Goal: Task Accomplishment & Management: Manage account settings

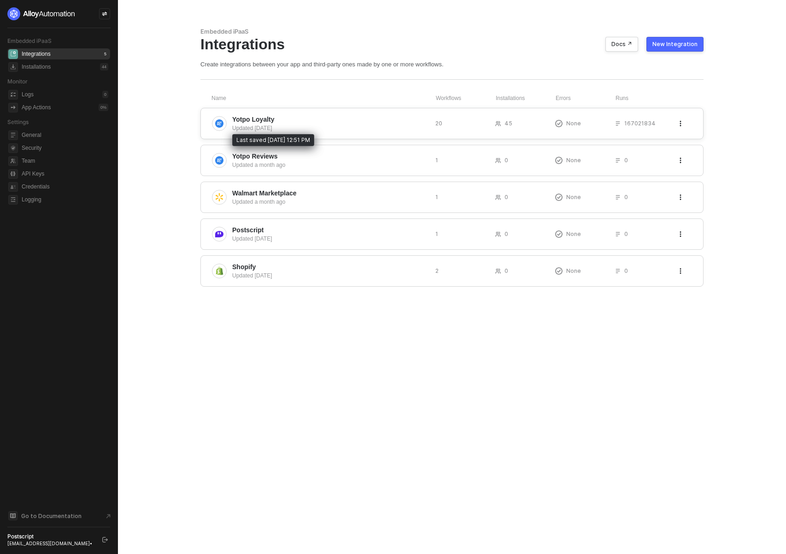
click at [307, 127] on div "Updated 13 days ago" at bounding box center [330, 128] width 196 height 8
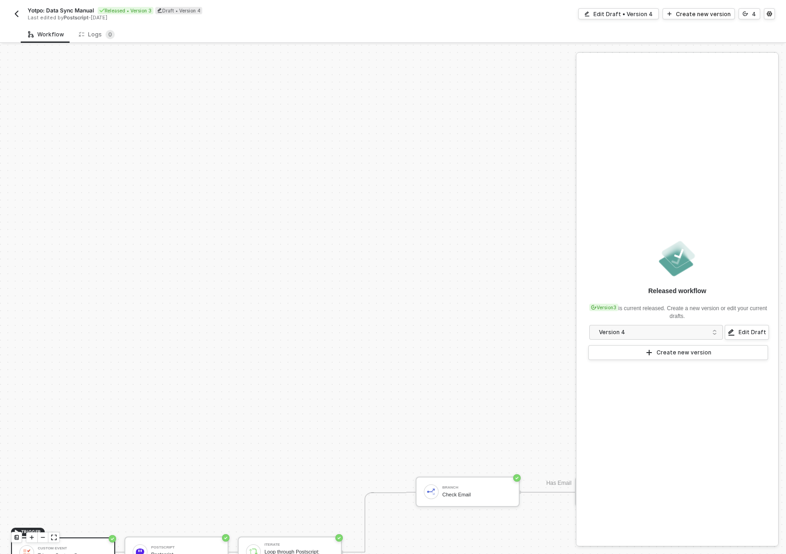
scroll to position [406, 0]
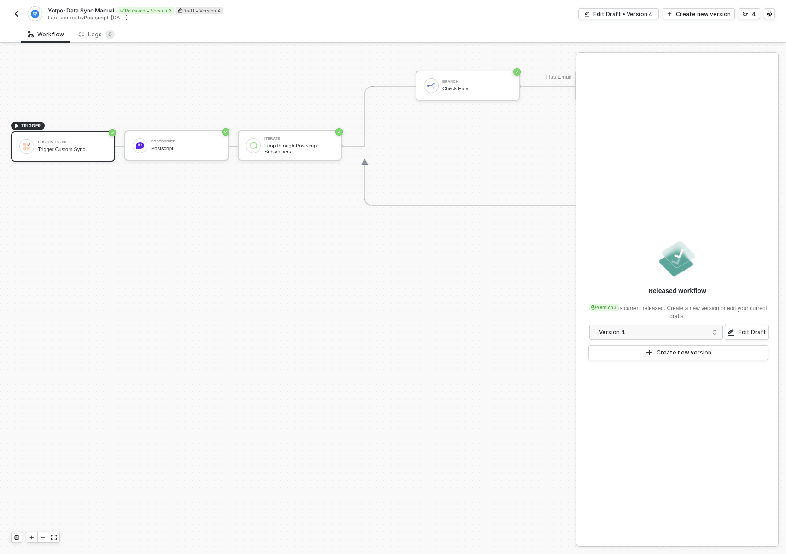
click at [17, 12] on img "button" at bounding box center [16, 13] width 7 height 7
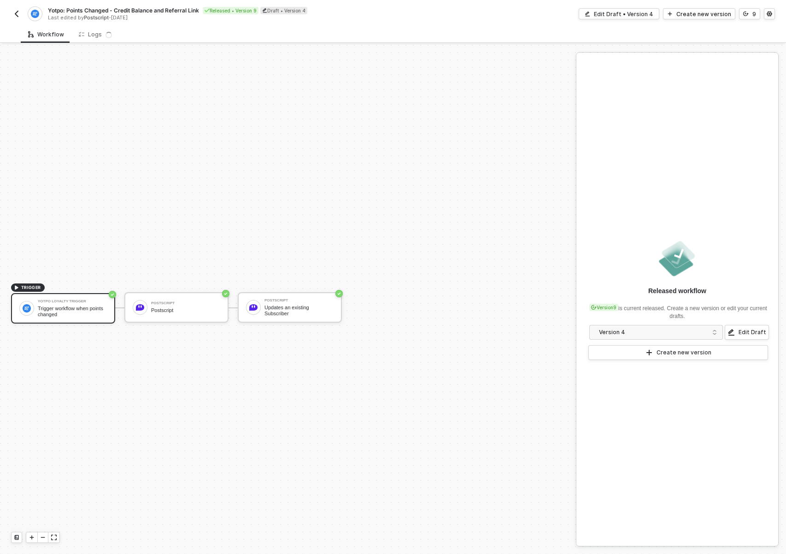
scroll to position [17, 0]
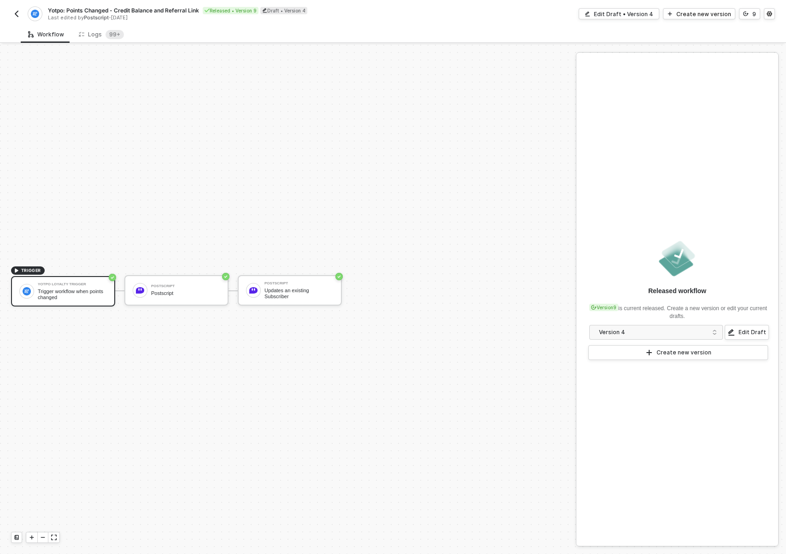
drag, startPoint x: 211, startPoint y: 100, endPoint x: 206, endPoint y: 96, distance: 6.2
click at [211, 100] on div "TRIGGER Yotpo Loyalty Trigger Trigger workflow when points changed Postscript P…" at bounding box center [285, 291] width 571 height 526
click at [18, 18] on button "button" at bounding box center [16, 13] width 11 height 11
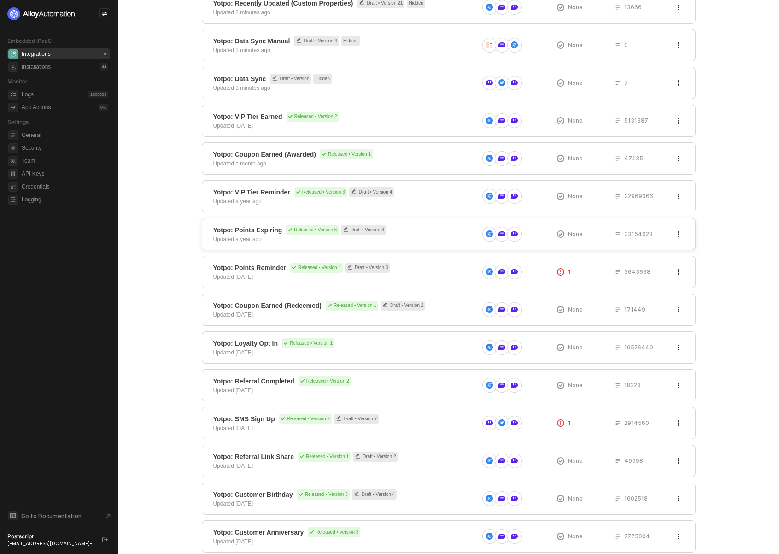
scroll to position [243, 0]
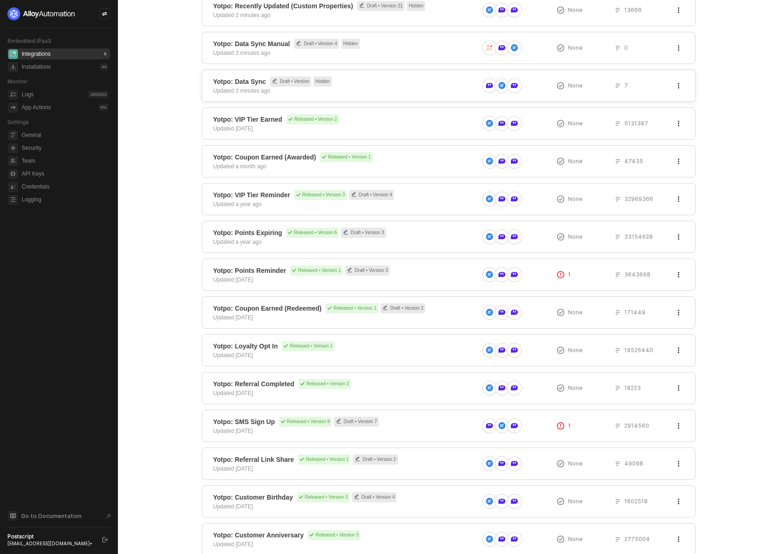
click at [380, 80] on span "Yotpo: Data Sync Draft • Version Hidden" at bounding box center [345, 81] width 265 height 10
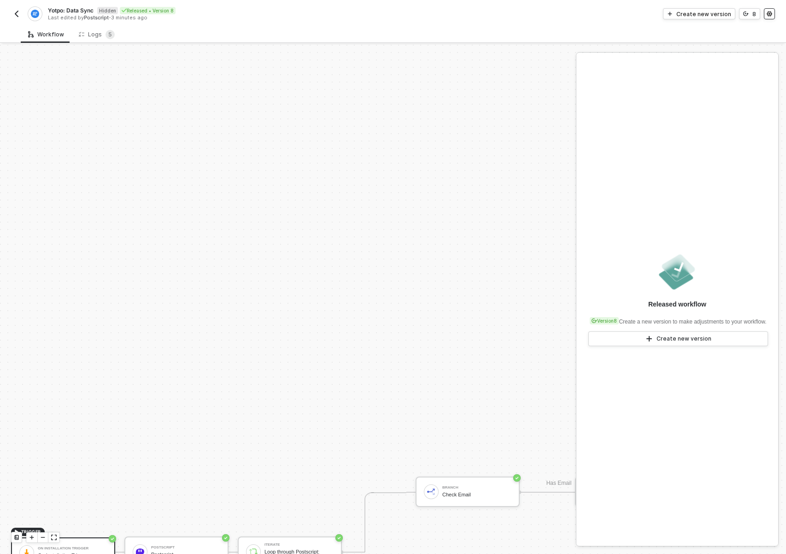
scroll to position [406, 0]
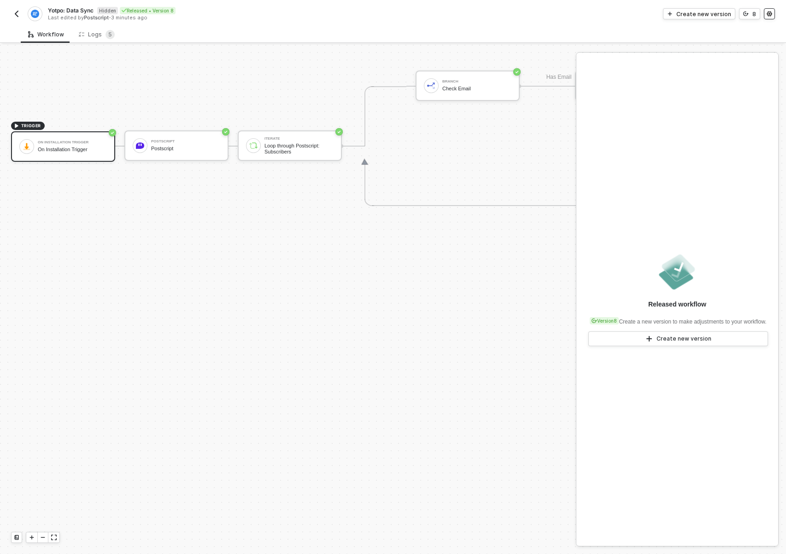
click at [769, 16] on button "button" at bounding box center [769, 13] width 11 height 11
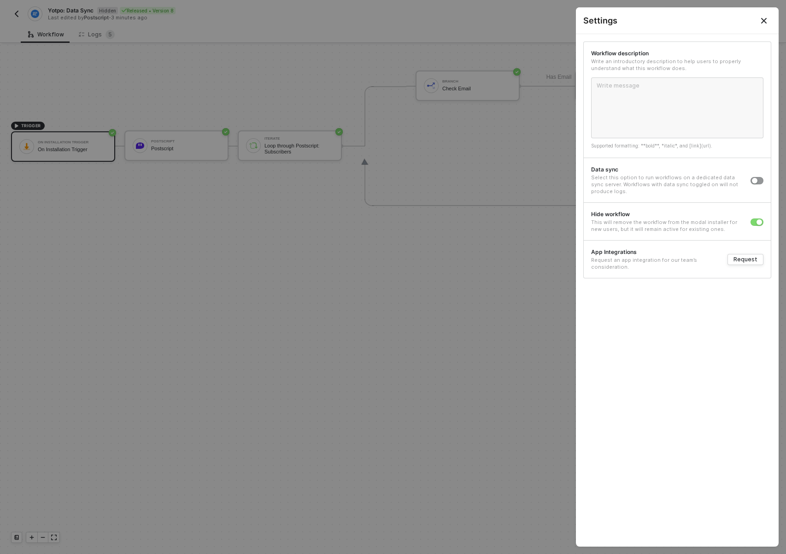
click at [762, 17] on icon "Close" at bounding box center [763, 20] width 7 height 7
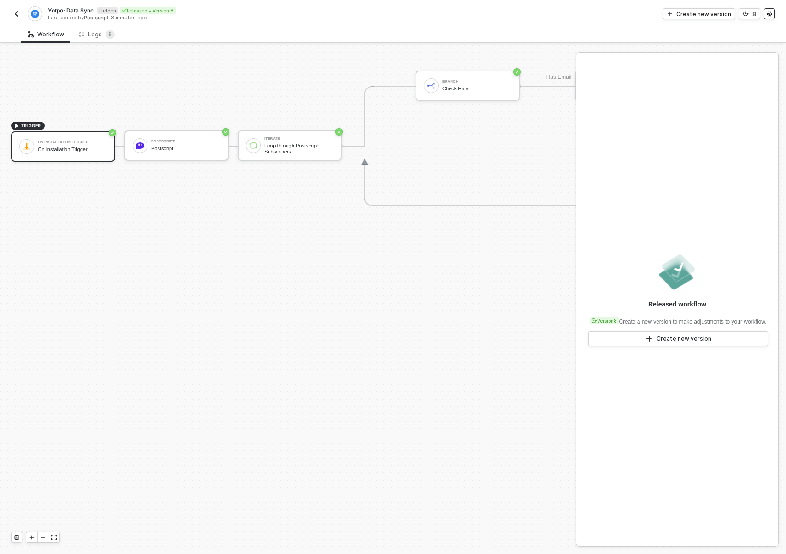
click at [774, 12] on button "button" at bounding box center [769, 13] width 11 height 11
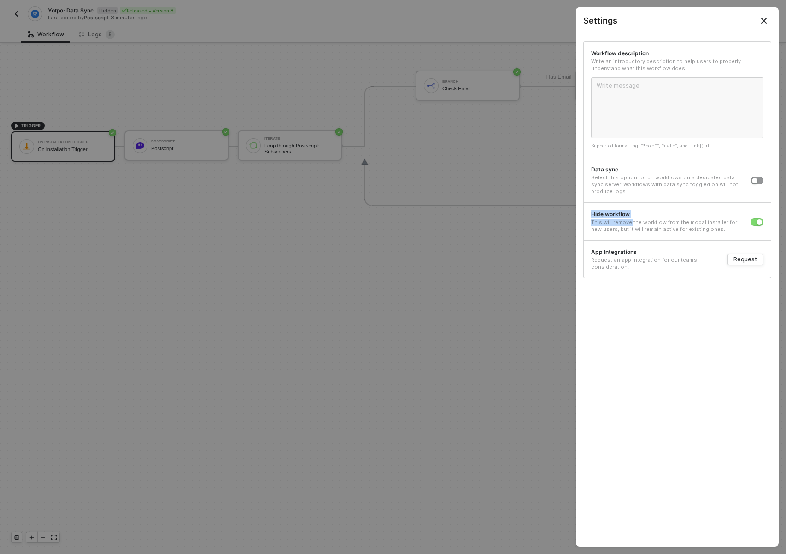
drag, startPoint x: 591, startPoint y: 213, endPoint x: 631, endPoint y: 221, distance: 40.3
click at [631, 221] on div "Hide workflow This will remove the workflow from the modal installer for new us…" at bounding box center [667, 221] width 152 height 23
click at [663, 229] on div "This will remove the workflow from the modal installer for new users, but it wi…" at bounding box center [667, 226] width 152 height 14
click at [22, 15] on div at bounding box center [393, 277] width 786 height 554
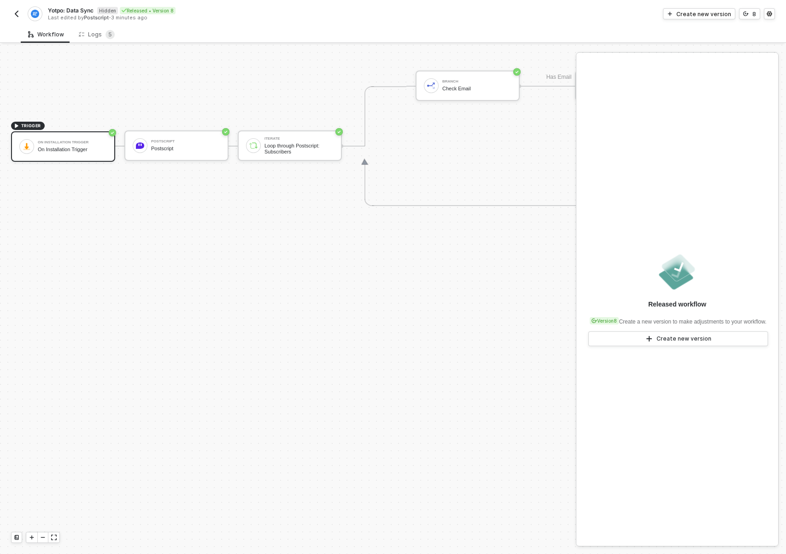
click at [18, 14] on img "button" at bounding box center [16, 13] width 7 height 7
